Goal: Contribute content: Add original content to the website for others to see

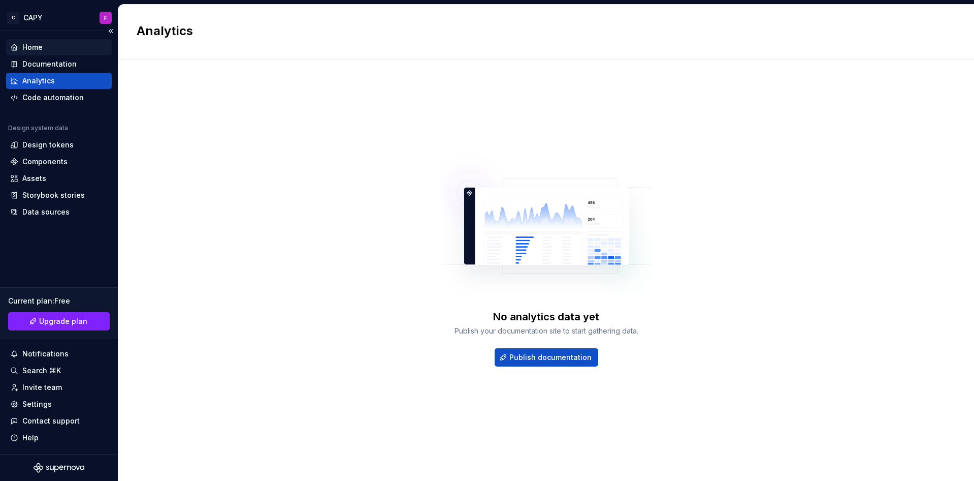
click at [51, 54] on div "Home" at bounding box center [59, 47] width 106 height 16
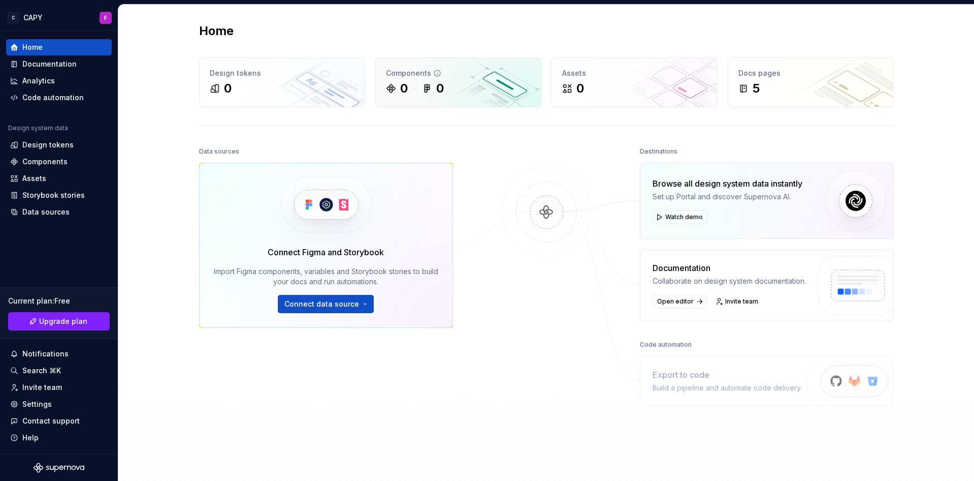
click at [445, 70] on div "Components" at bounding box center [458, 73] width 145 height 10
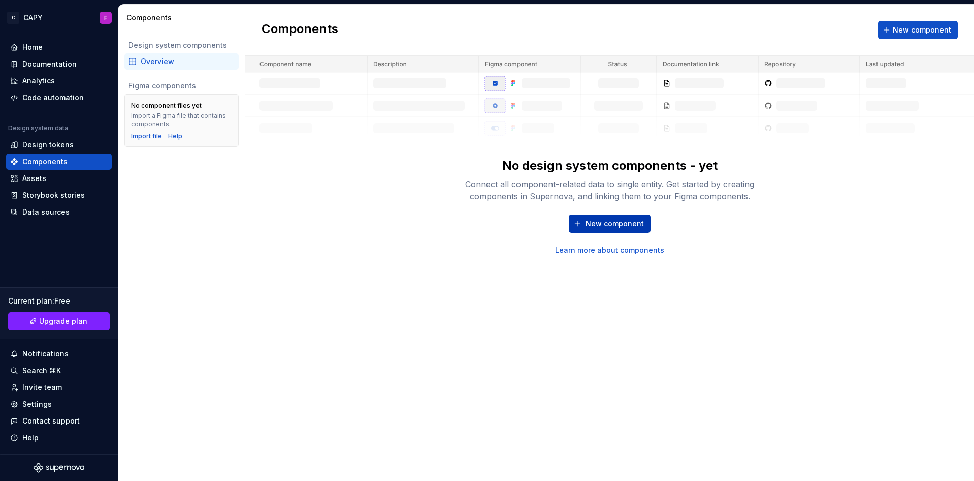
click at [607, 223] on span "New component" at bounding box center [615, 223] width 58 height 10
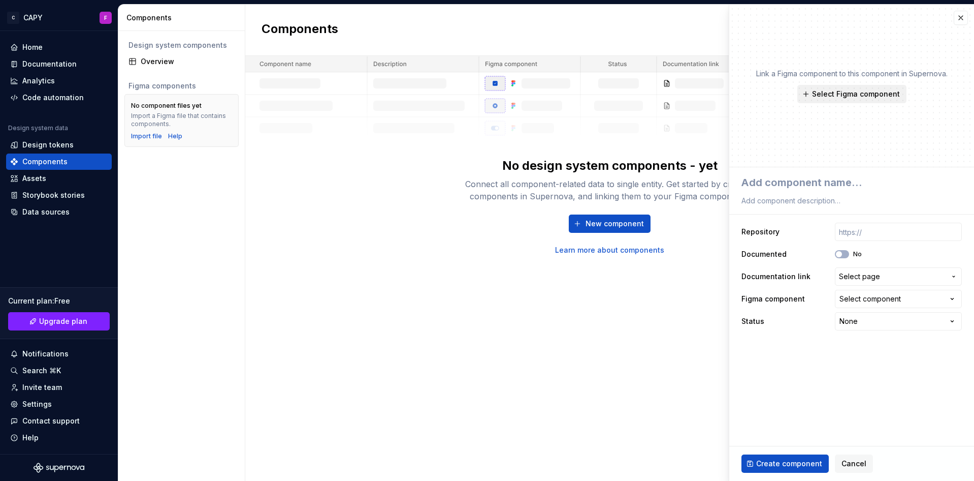
click at [807, 95] on button "Select Figma component" at bounding box center [852, 94] width 109 height 18
click at [910, 159] on div "Link a Figma component to this component in Supernova. Select Figma component" at bounding box center [852, 86] width 245 height 163
click at [829, 108] on div "Link a Figma component to this component in Supernova. Select Figma component" at bounding box center [852, 86] width 245 height 163
click at [829, 98] on span "Select Figma component" at bounding box center [856, 94] width 88 height 10
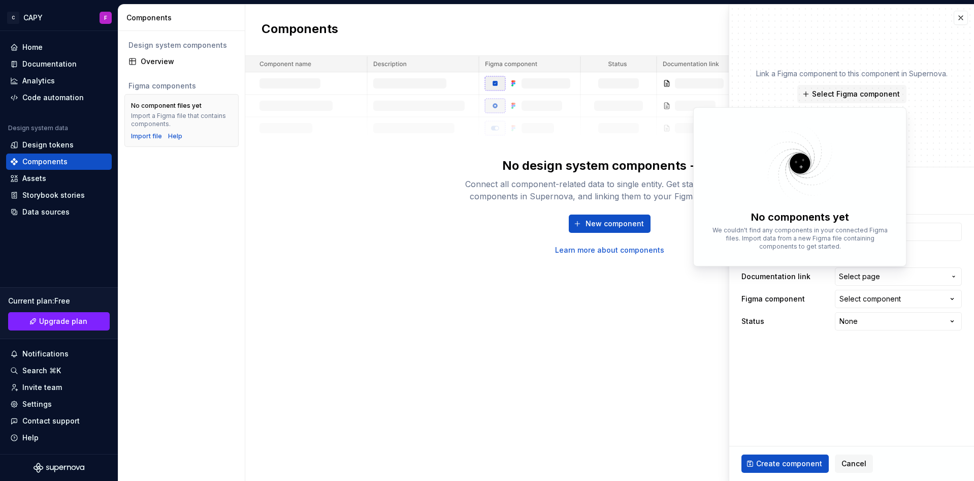
click at [797, 170] on img at bounding box center [800, 163] width 132 height 81
click at [401, 347] on div "Components New component No design system components - yet Connect all componen…" at bounding box center [609, 243] width 729 height 476
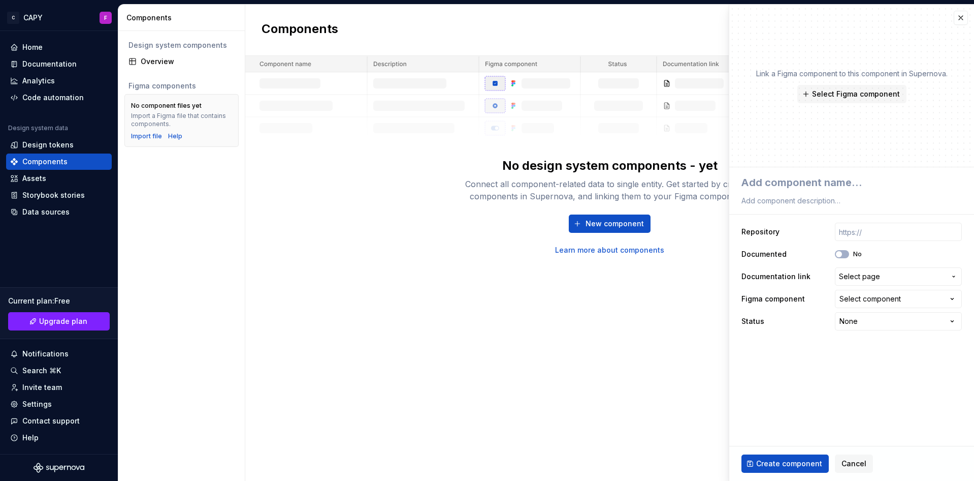
click at [367, 313] on div "Components New component No design system components - yet Connect all componen…" at bounding box center [609, 243] width 729 height 476
click at [110, 22] on html "**********" at bounding box center [487, 240] width 974 height 481
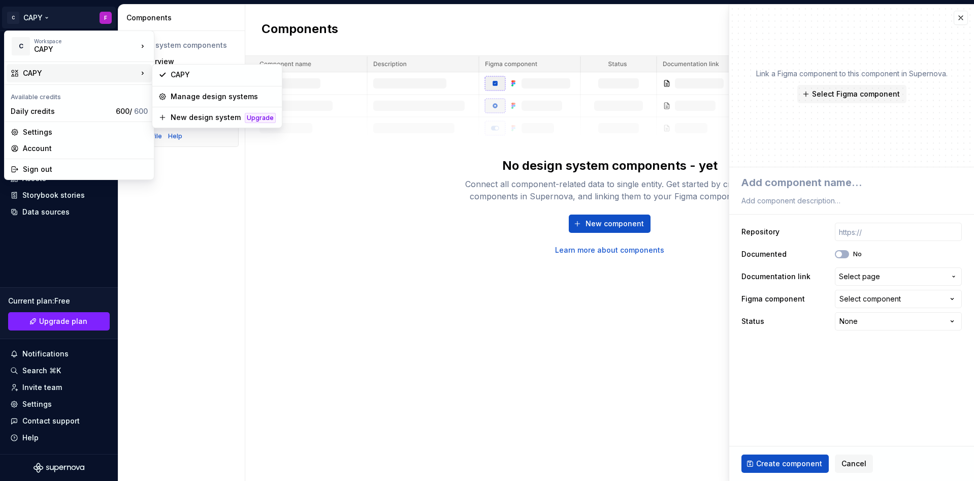
click at [104, 72] on div "CAPY" at bounding box center [80, 73] width 115 height 10
click at [230, 103] on div "Manage design systems" at bounding box center [216, 96] width 125 height 16
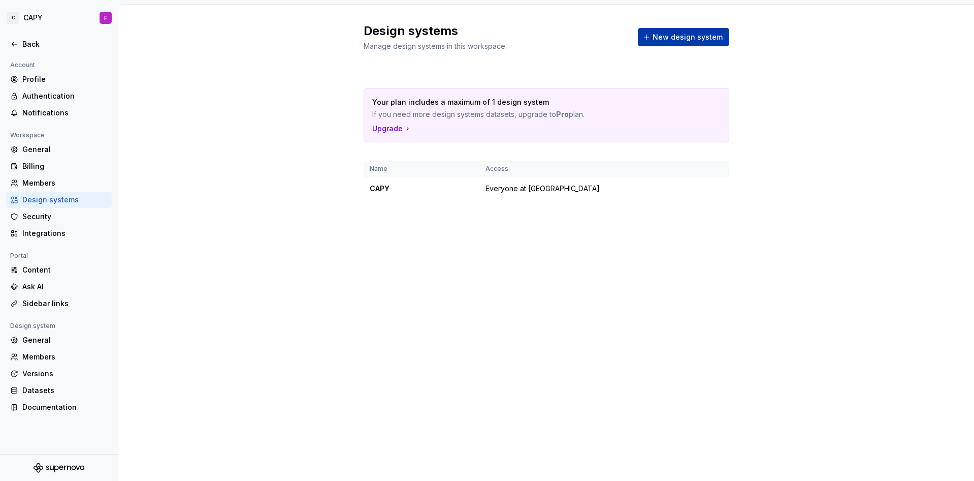
click at [662, 44] on button "New design system" at bounding box center [683, 37] width 91 height 18
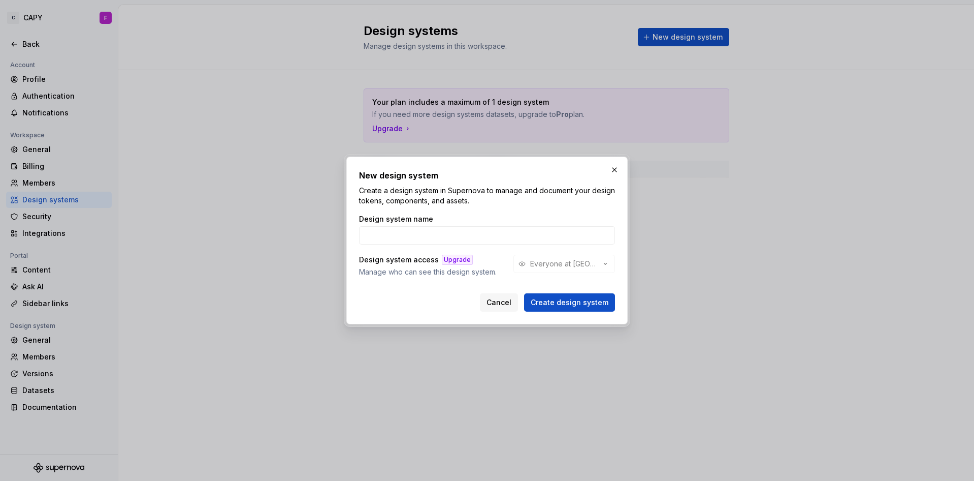
click at [593, 270] on div "Design system access Upgrade Manage who can see this design system. Everyone at…" at bounding box center [487, 266] width 256 height 22
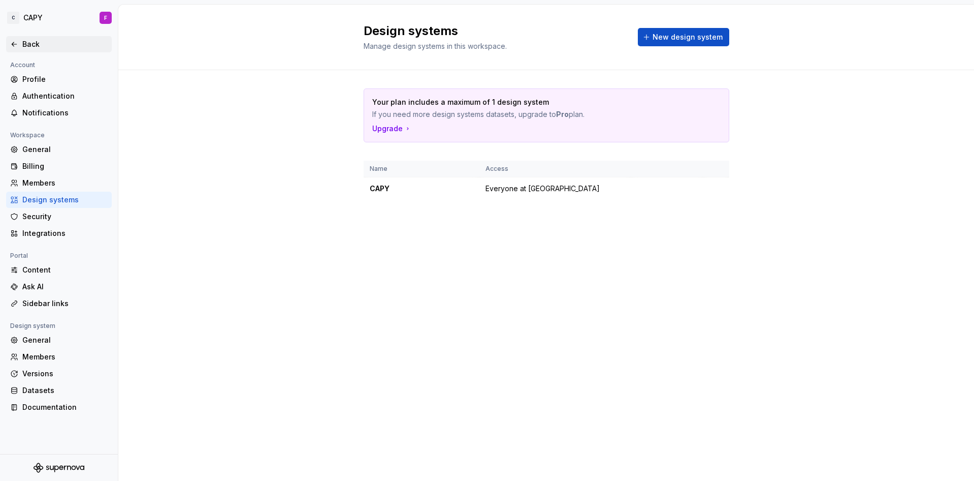
click at [43, 42] on div "Back" at bounding box center [64, 44] width 85 height 10
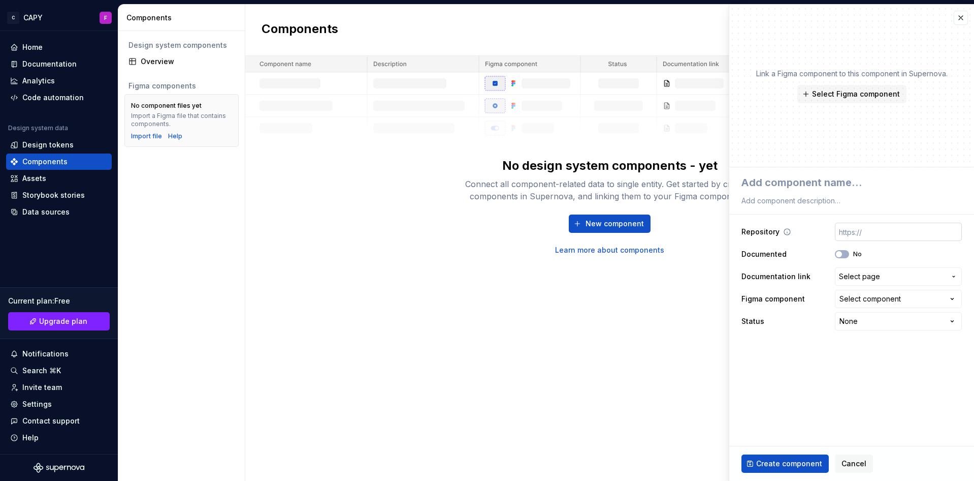
click at [876, 230] on input "text" at bounding box center [898, 232] width 127 height 18
paste input "[URL][DOMAIN_NAME]"
type textarea "*"
type input "[URL][DOMAIN_NAME]"
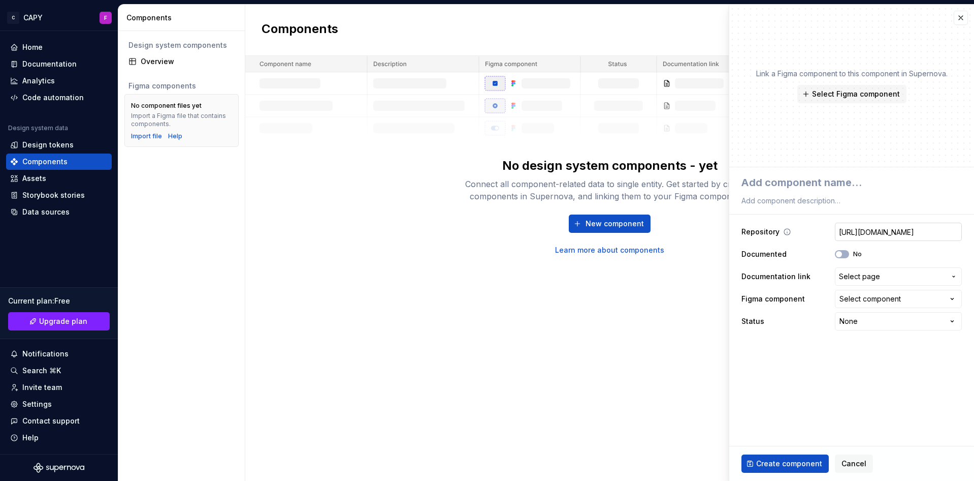
scroll to position [0, 0]
click at [777, 461] on span "Create component" at bounding box center [789, 463] width 66 height 10
type textarea "*"
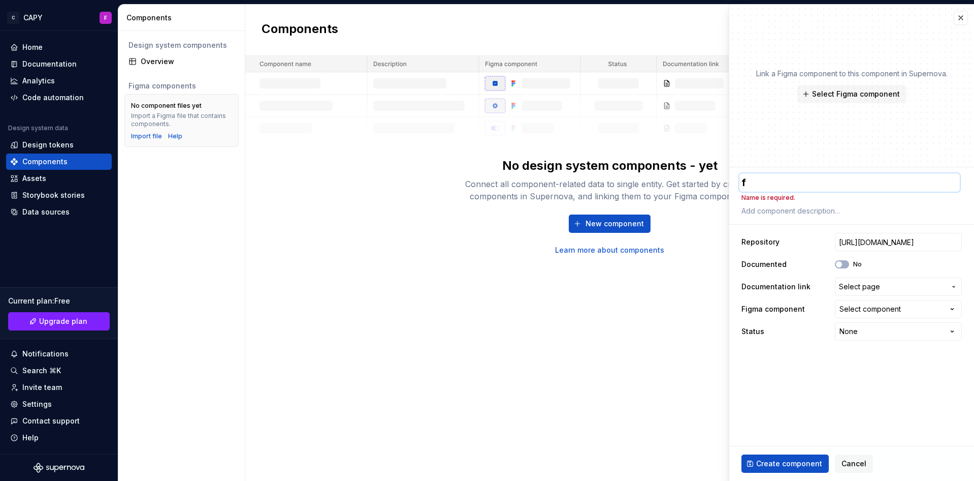
type textarea "fg"
type textarea "*"
type textarea "fgj"
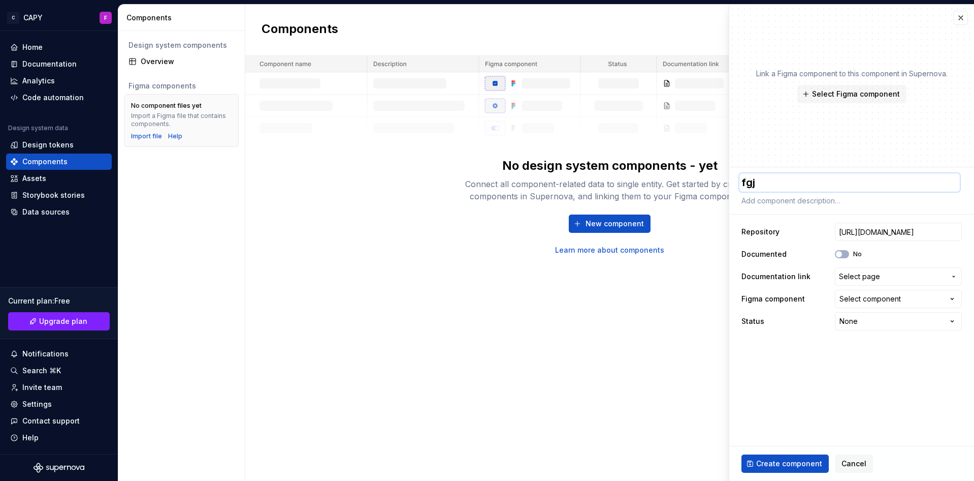
type textarea "*"
type textarea "fgjh"
click at [777, 460] on span "Create component" at bounding box center [789, 463] width 66 height 10
type textarea "*"
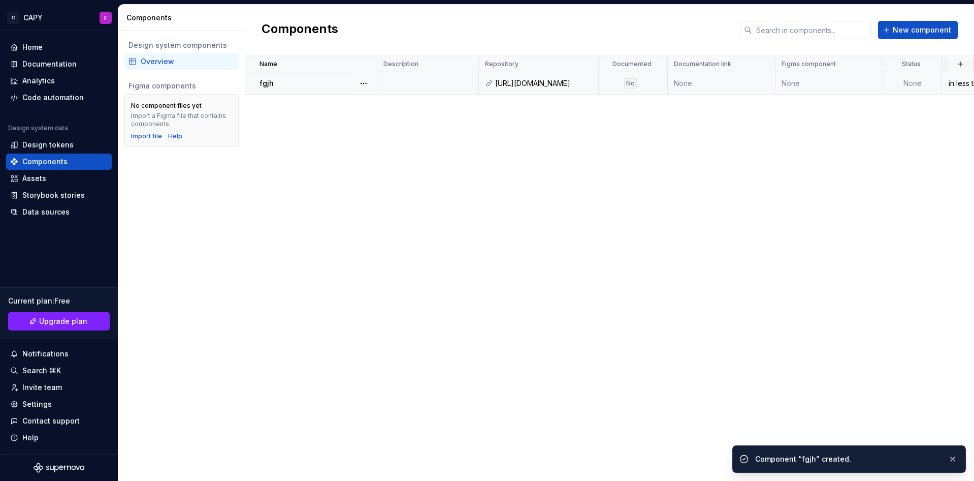
click at [441, 83] on td at bounding box center [428, 83] width 102 height 22
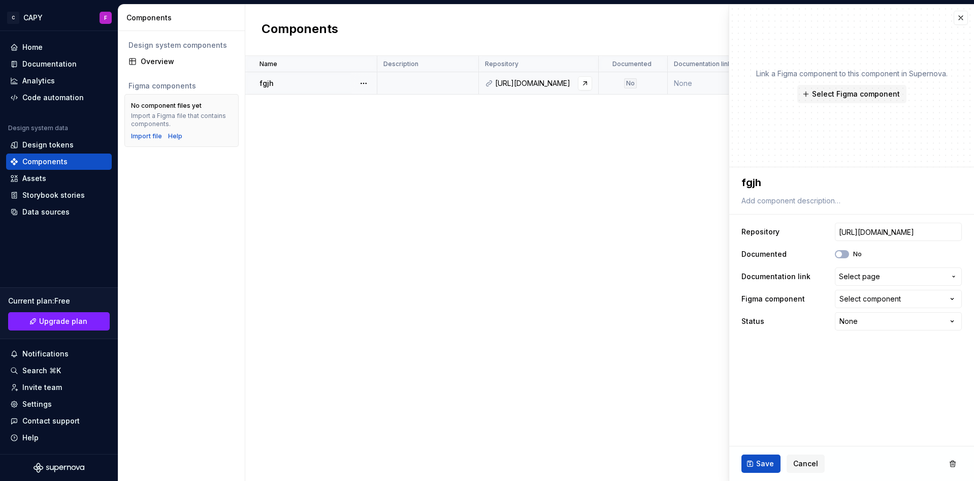
click at [514, 85] on div "[URL][DOMAIN_NAME]" at bounding box center [543, 83] width 97 height 10
click at [587, 81] on link at bounding box center [585, 83] width 14 height 14
drag, startPoint x: 346, startPoint y: 130, endPoint x: 341, endPoint y: 126, distance: 6.1
click at [341, 126] on div "Name Description Repository Documented Documentation link Figma component Statu…" at bounding box center [609, 268] width 729 height 425
drag, startPoint x: 504, startPoint y: 132, endPoint x: 513, endPoint y: 128, distance: 9.3
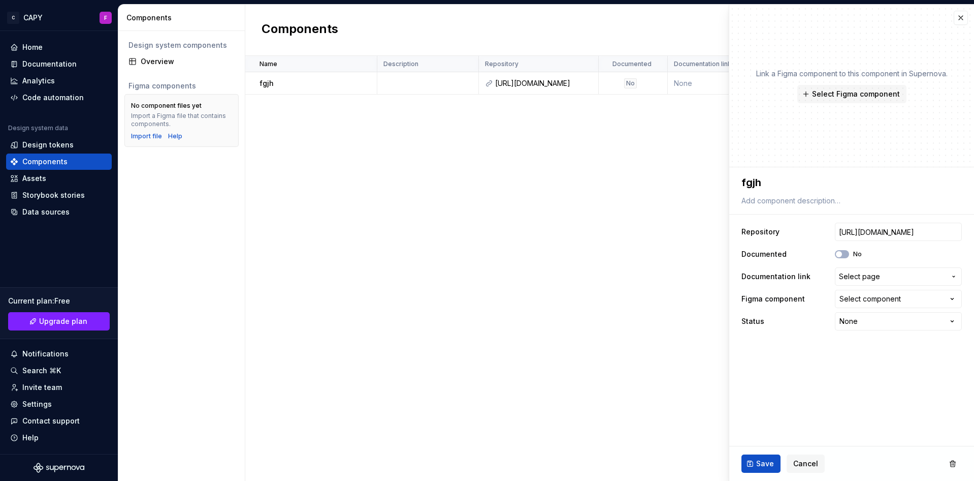
click at [505, 131] on div "Name Description Repository Documented Documentation link Figma component Statu…" at bounding box center [609, 268] width 729 height 425
click at [966, 20] on button "button" at bounding box center [961, 18] width 14 height 14
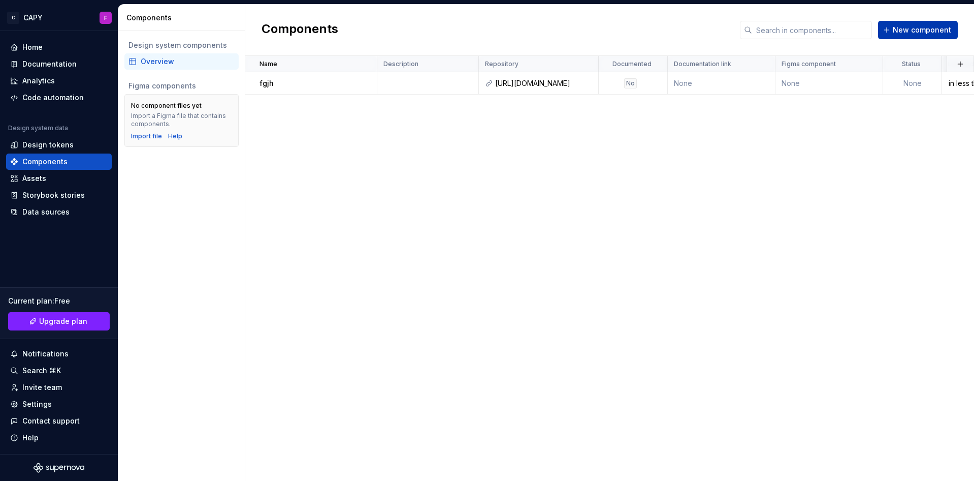
click at [908, 30] on span "New component" at bounding box center [922, 30] width 58 height 10
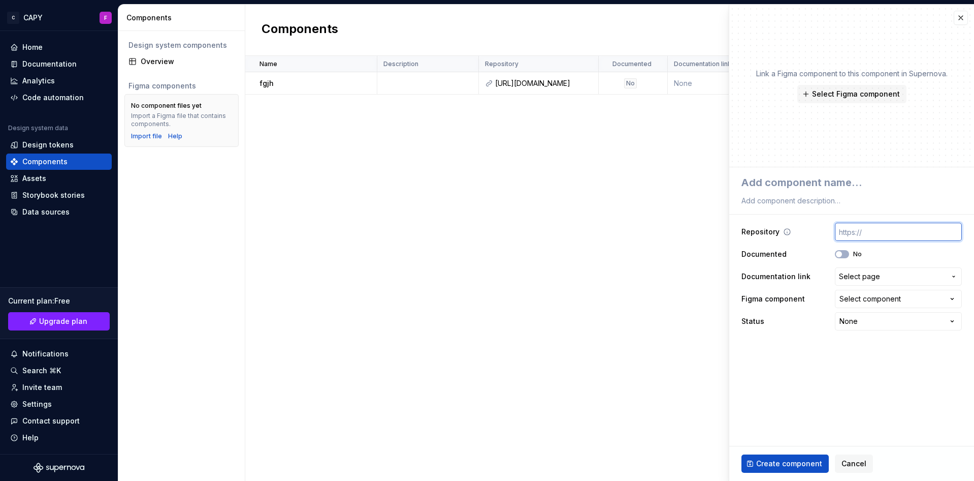
click at [884, 230] on input "text" at bounding box center [898, 232] width 127 height 18
paste input "[URL][DOMAIN_NAME]"
type textarea "*"
type input "[URL][DOMAIN_NAME]"
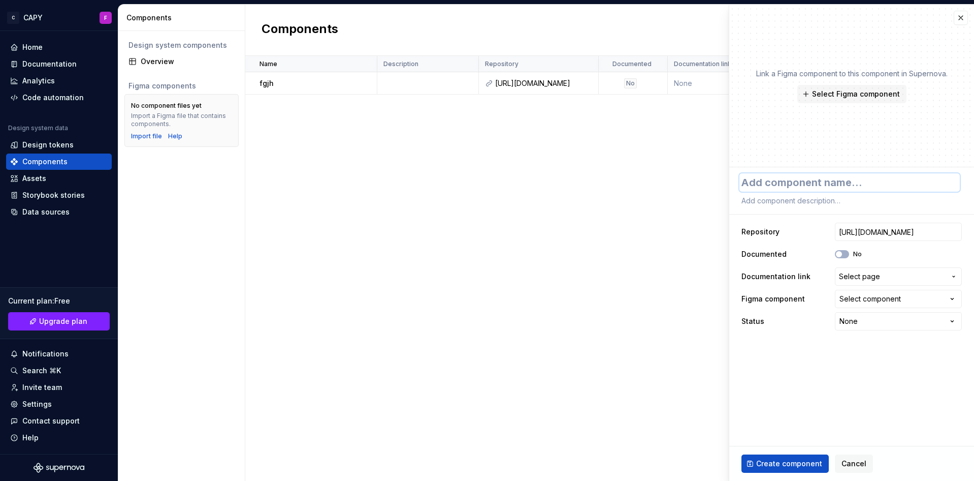
type textarea "*"
click at [771, 182] on textarea at bounding box center [850, 182] width 220 height 18
type textarea "we"
type textarea "*"
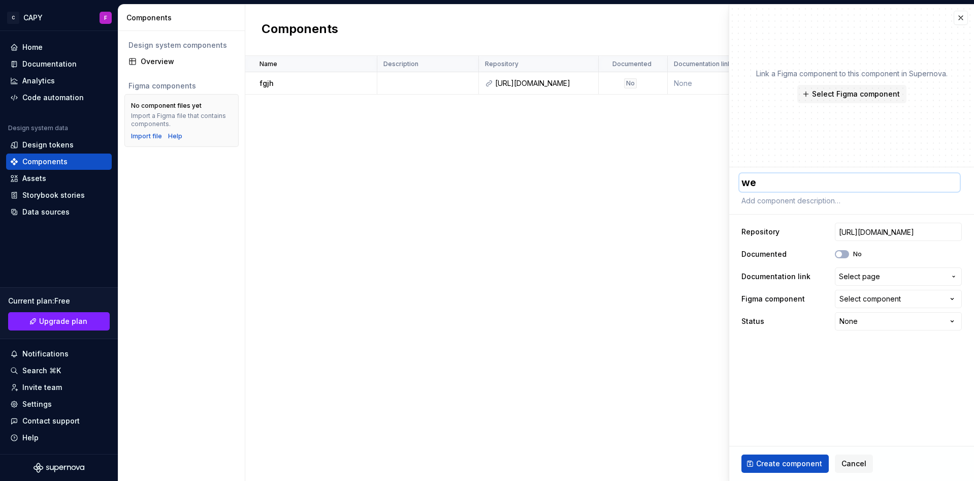
type textarea "wet"
type textarea "*"
type textarea "wetg"
click at [777, 462] on span "Create component" at bounding box center [789, 463] width 66 height 10
type textarea "*"
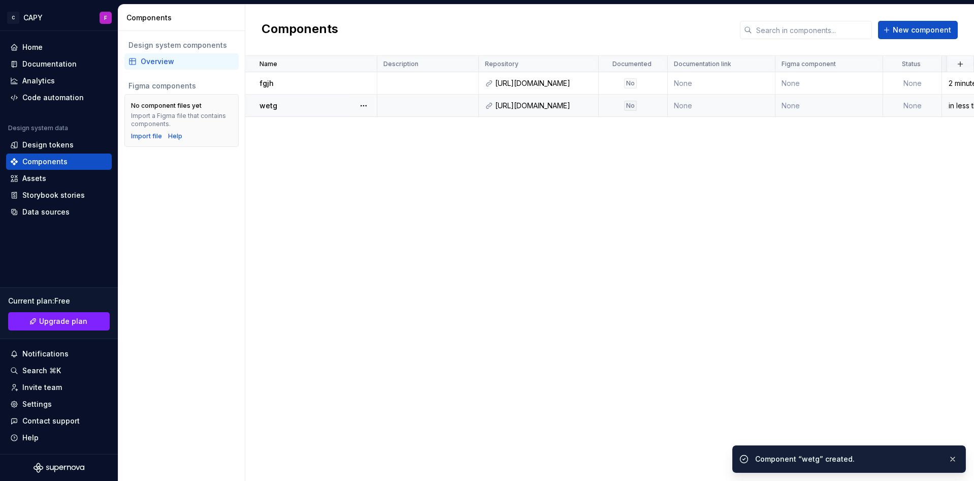
click at [299, 105] on div "wetg" at bounding box center [318, 106] width 117 height 10
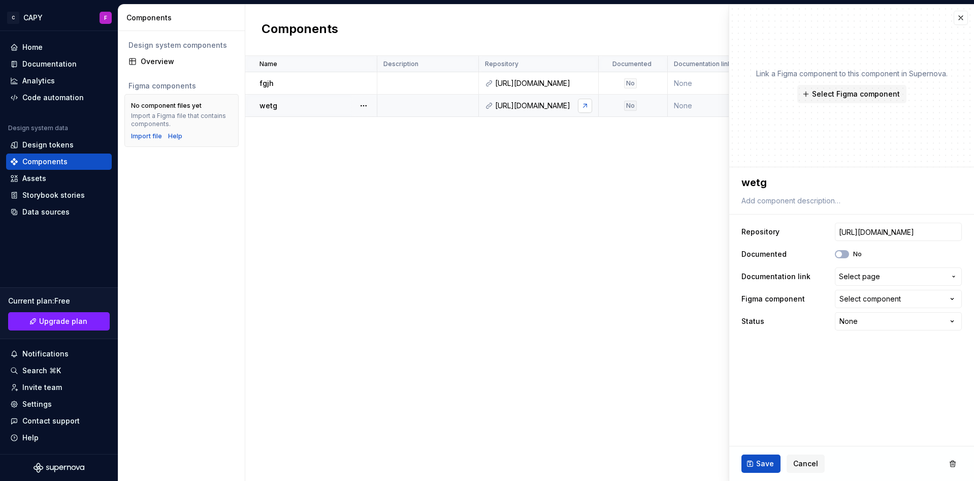
click at [587, 106] on link at bounding box center [585, 106] width 14 height 14
type textarea "*"
click at [399, 197] on div "Name Description Repository Documented Documentation link Figma component Statu…" at bounding box center [609, 268] width 729 height 425
click at [35, 197] on div "Storybook stories" at bounding box center [53, 195] width 62 height 10
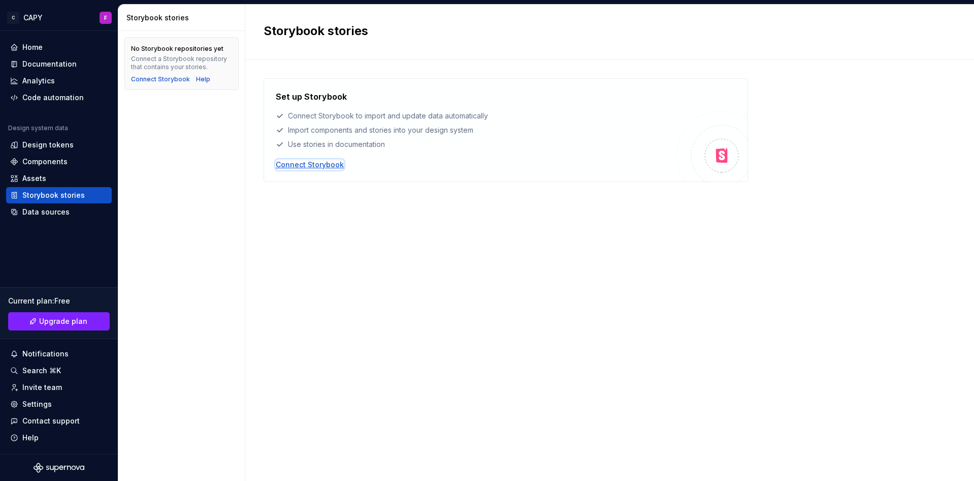
click at [320, 167] on div "Connect Storybook" at bounding box center [310, 165] width 68 height 10
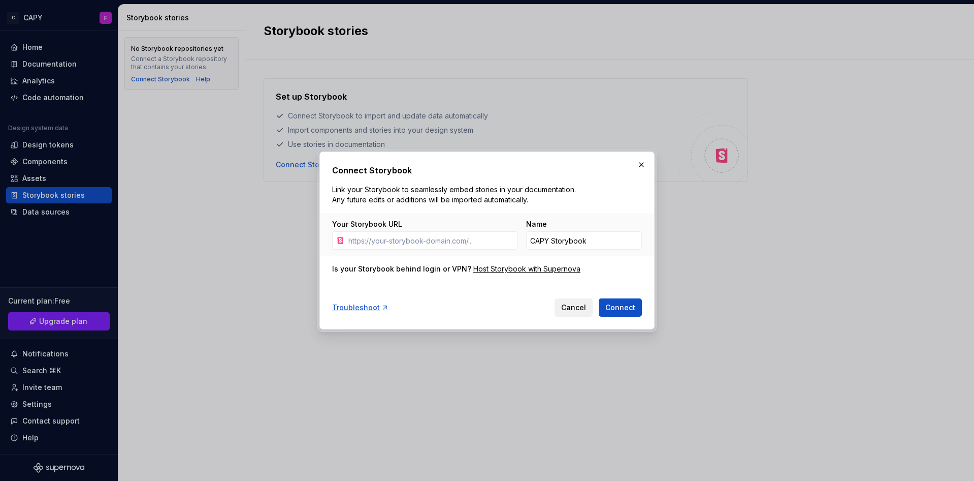
click at [576, 306] on span "Cancel" at bounding box center [573, 307] width 25 height 10
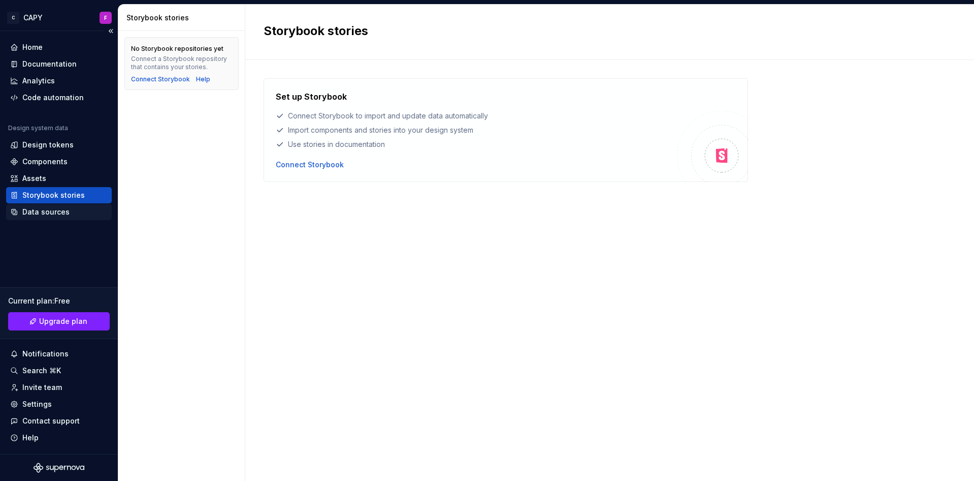
click at [46, 211] on div "Data sources" at bounding box center [45, 212] width 47 height 10
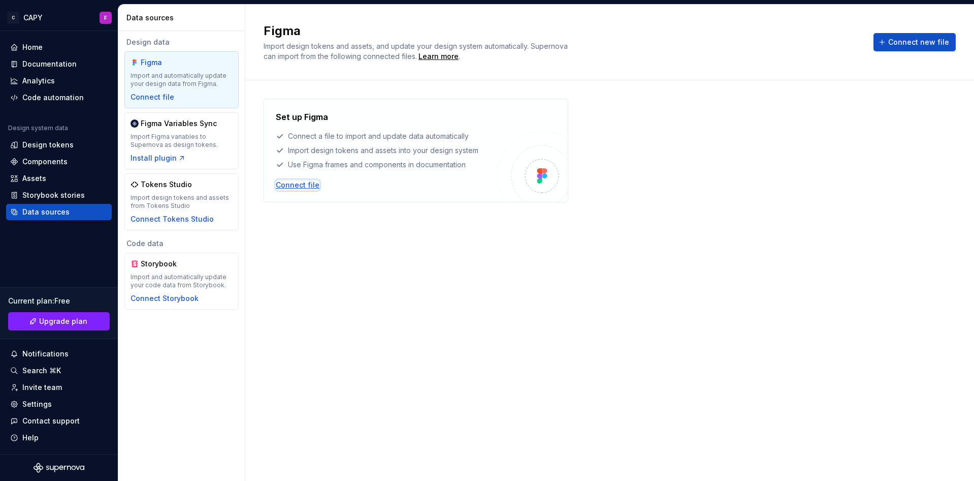
click at [287, 186] on div "Connect file" at bounding box center [298, 185] width 44 height 10
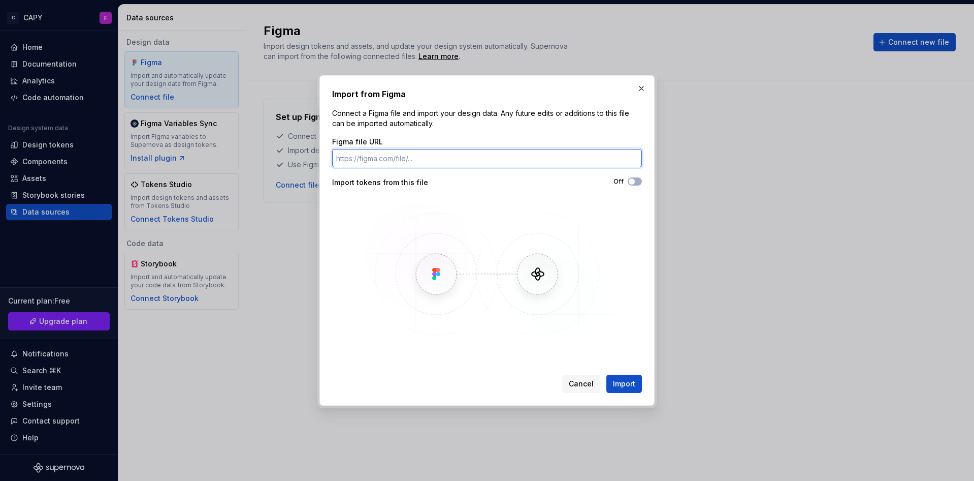
click at [449, 167] on input "Figma file URL" at bounding box center [487, 158] width 310 height 18
paste input "[URL][DOMAIN_NAME]"
type input "[URL][DOMAIN_NAME]"
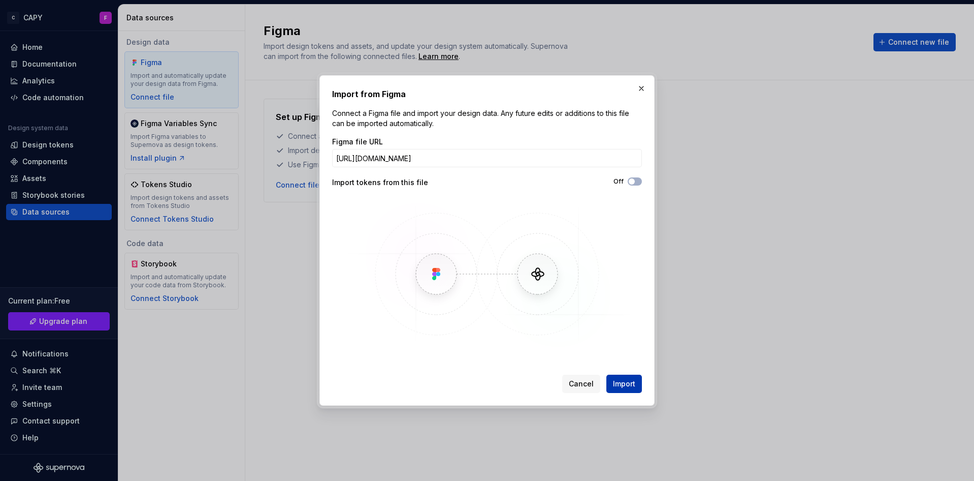
click at [619, 385] on span "Import" at bounding box center [624, 383] width 22 height 10
click at [582, 393] on div "Import from Figma Connect a Figma file and import your design data. Any future …" at bounding box center [487, 240] width 335 height 330
click at [582, 386] on span "Cancel" at bounding box center [581, 383] width 25 height 10
